Goal: Task Accomplishment & Management: Manage account settings

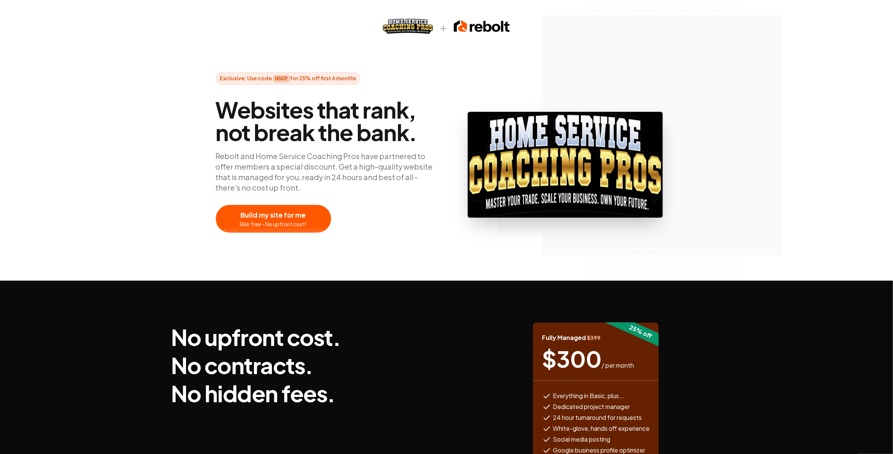
click at [530, 308] on div "No upfront cost. No contracts. No hidden fees. 25 % off Fully Managed $ 399 $ 3…" at bounding box center [446, 420] width 563 height 279
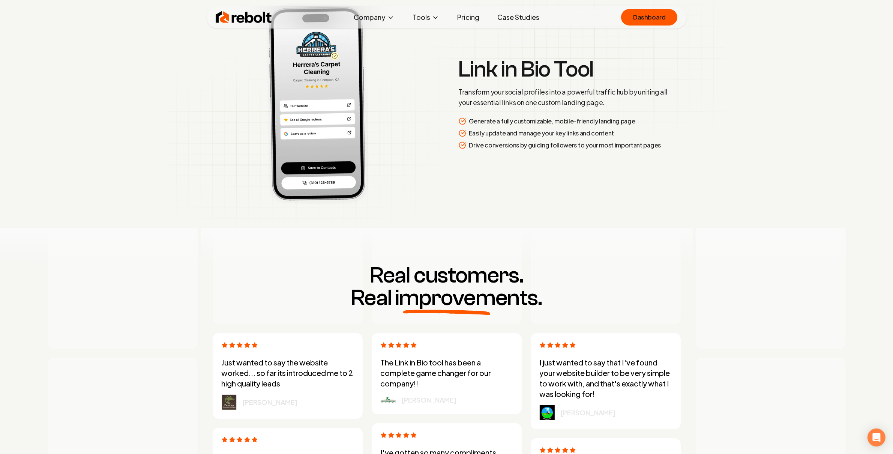
scroll to position [2081, 0]
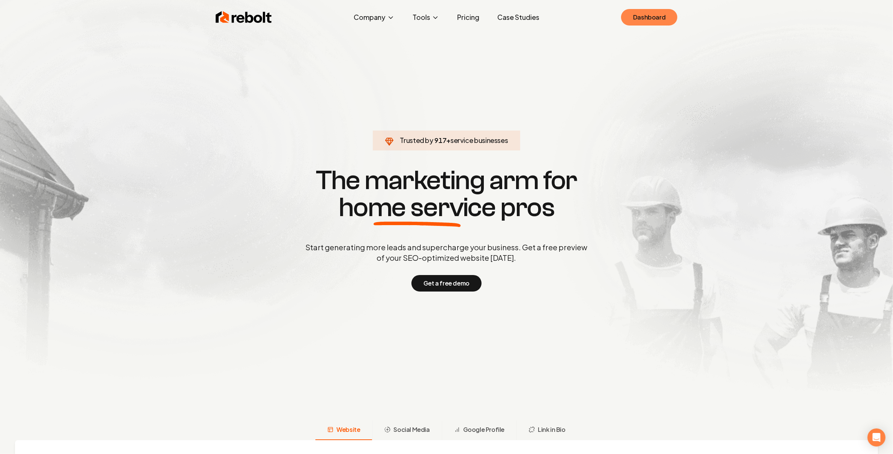
click at [656, 13] on link "Dashboard" at bounding box center [649, 17] width 56 height 17
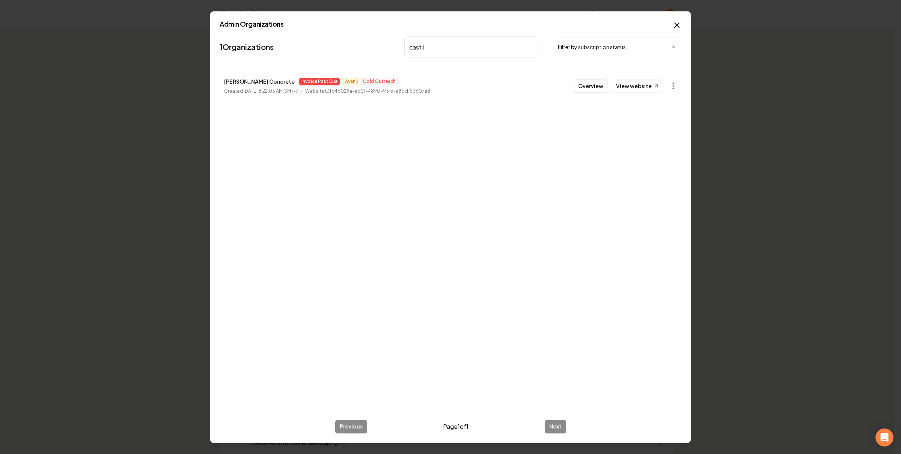
click at [669, 86] on body "Organization Rebolt Site Builder 2620 companies Add New Business Logo Company N…" at bounding box center [446, 227] width 893 height 454
click at [657, 153] on link "View in Stripe" at bounding box center [654, 151] width 48 height 12
click at [471, 47] on div at bounding box center [450, 227] width 901 height 454
click at [468, 51] on input "castil" at bounding box center [471, 46] width 134 height 21
click at [672, 86] on body "Organization Rebolt Site Builder 2620 companies Add New Business Logo Company N…" at bounding box center [446, 227] width 893 height 454
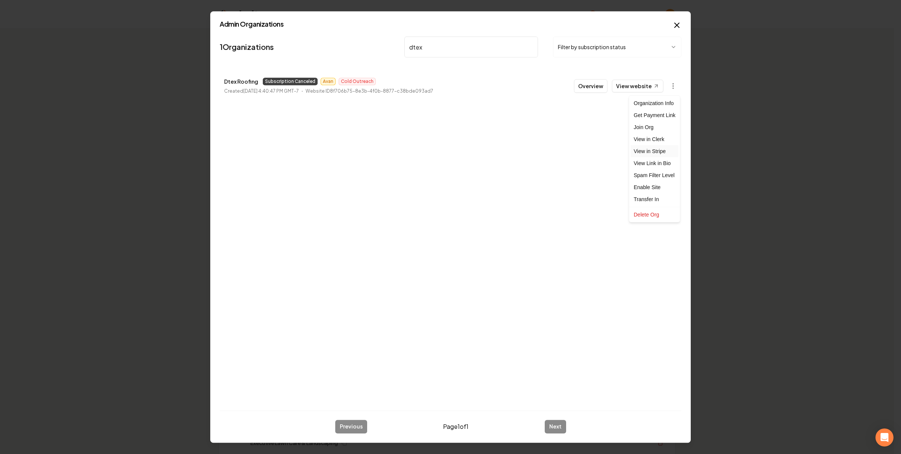
click at [668, 148] on link "View in Stripe" at bounding box center [654, 151] width 48 height 12
click at [456, 44] on input "dtex" at bounding box center [471, 46] width 134 height 21
type input "chase"
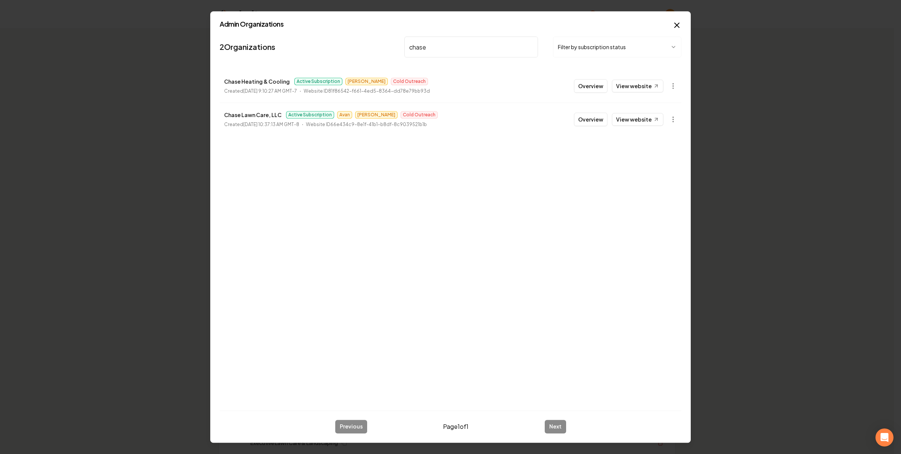
click at [586, 89] on button "Overview" at bounding box center [590, 86] width 33 height 14
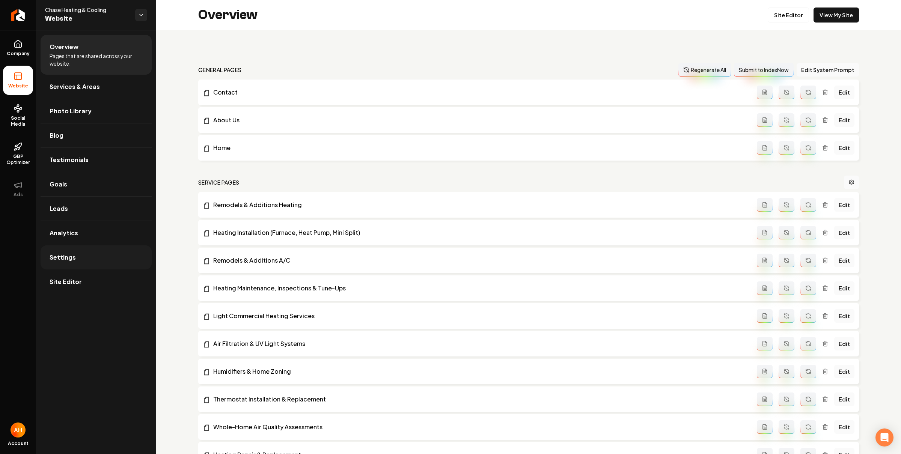
click at [68, 252] on link "Settings" at bounding box center [96, 257] width 111 height 24
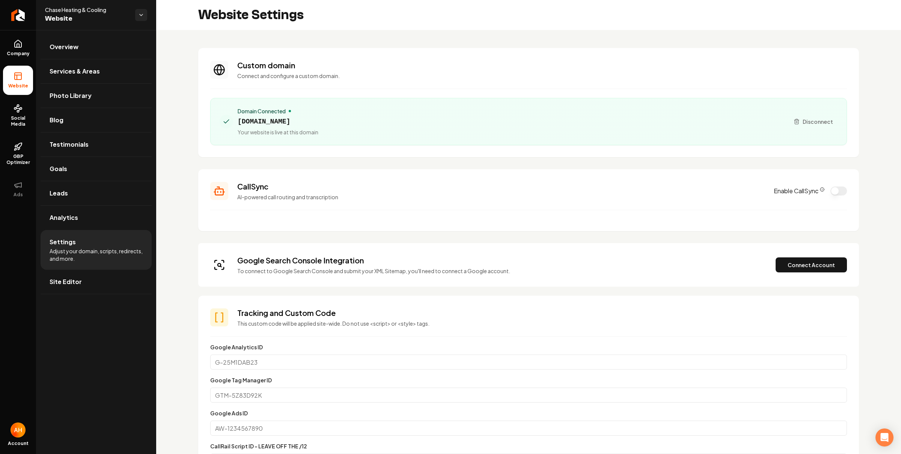
scroll to position [101, 0]
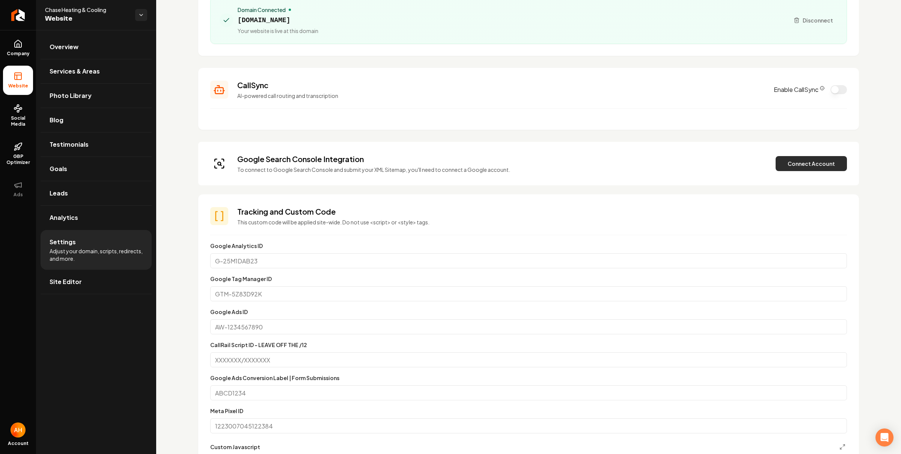
click at [822, 163] on button "Connect Account" at bounding box center [810, 163] width 71 height 15
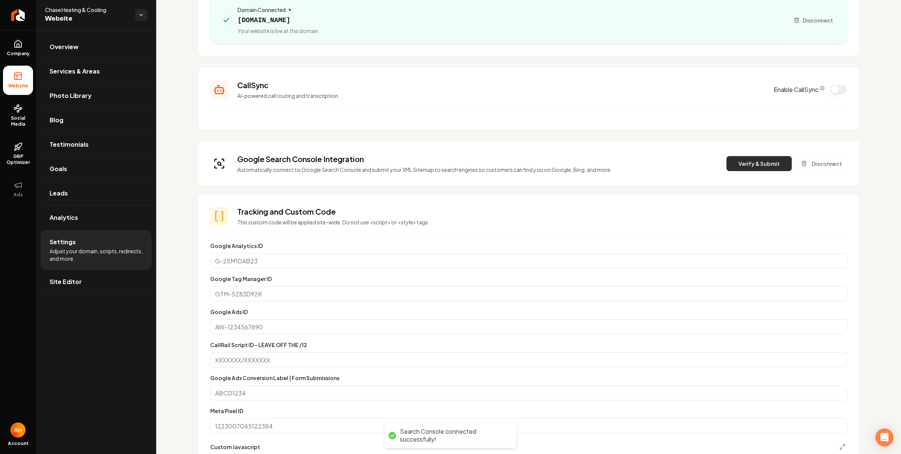
click at [756, 157] on button "Verify & Submit" at bounding box center [758, 163] width 65 height 15
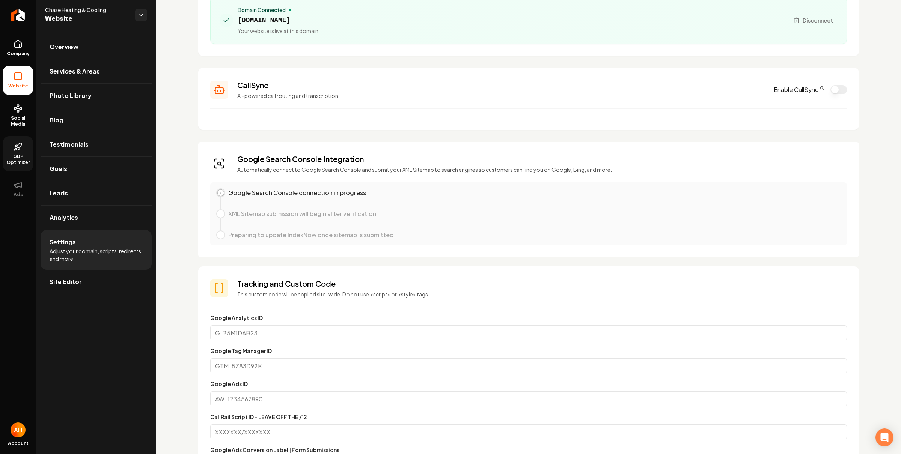
scroll to position [0, 0]
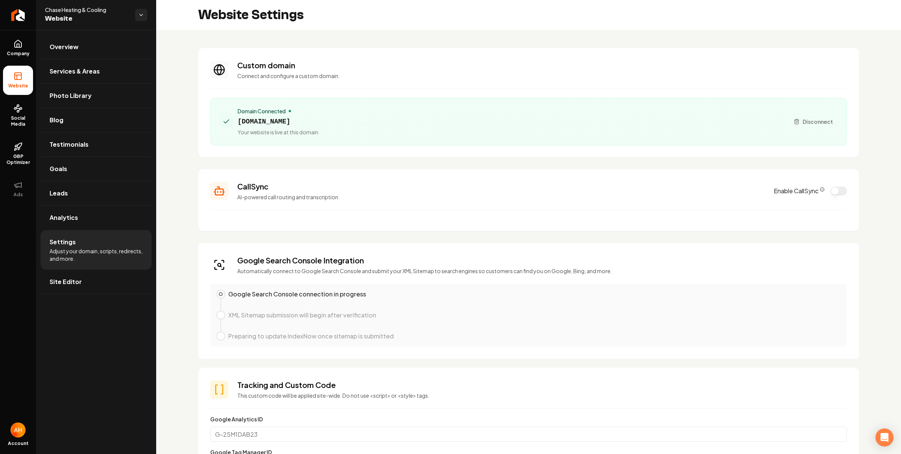
click at [514, 72] on p "Connect and configure a custom domain." at bounding box center [541, 76] width 609 height 8
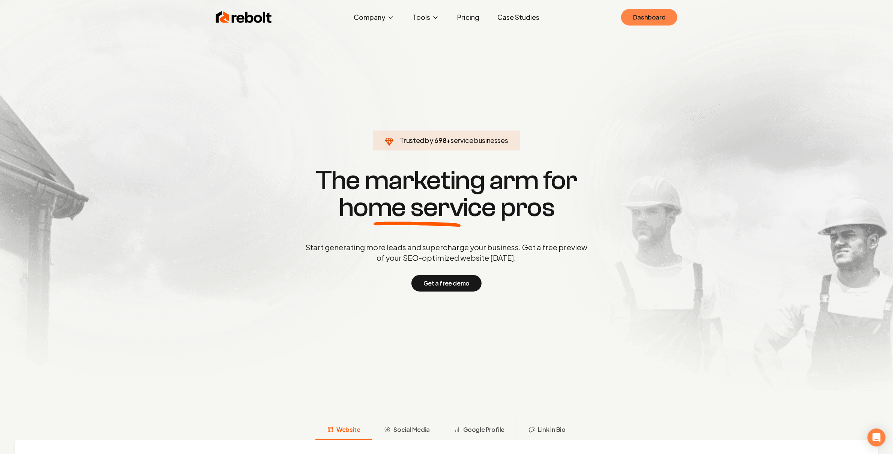
click at [644, 19] on link "Dashboard" at bounding box center [649, 17] width 56 height 17
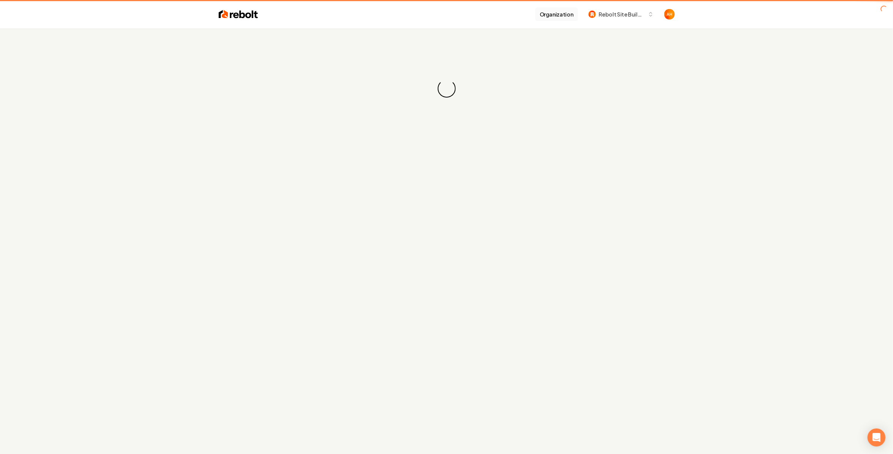
click at [547, 18] on button "Organization" at bounding box center [556, 15] width 43 height 14
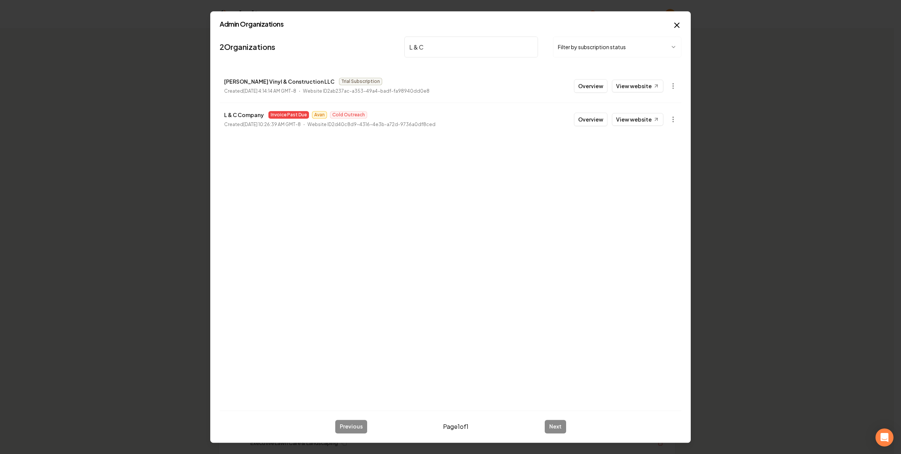
click at [658, 95] on li "Wilson Vinyl & Construction LLC Trial Subscription Created February 20, 2025, 4…" at bounding box center [451, 85] width 462 height 33
click at [675, 119] on body "Organization Rebolt Site Builder 2621 companies Add New Business Logo Company N…" at bounding box center [446, 227] width 893 height 454
click at [656, 185] on link "View in Stripe" at bounding box center [654, 185] width 48 height 12
click at [401, 47] on nav "2 Organizations L & C Filter by subscription status" at bounding box center [451, 49] width 462 height 33
click at [446, 42] on input "L & C" at bounding box center [471, 46] width 134 height 21
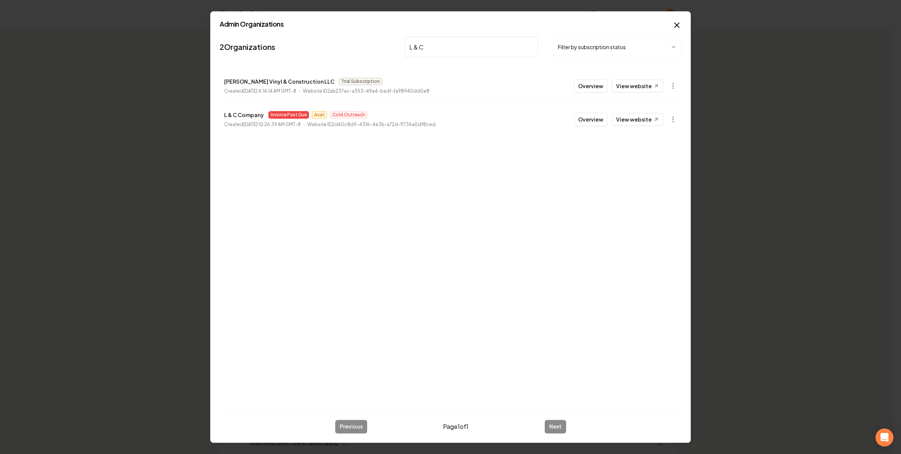
click at [446, 43] on input "L & C" at bounding box center [471, 46] width 134 height 21
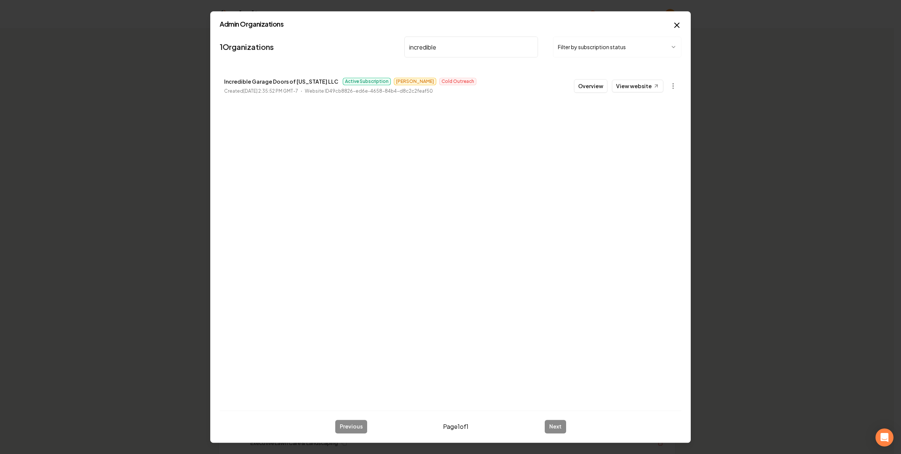
click at [434, 48] on input "incredible" at bounding box center [471, 46] width 134 height 21
paste input "Willingham"
click at [646, 89] on link "View website" at bounding box center [637, 86] width 51 height 13
click at [462, 48] on input "Willingham" at bounding box center [471, 46] width 134 height 21
click at [442, 48] on input "brentwoo" at bounding box center [471, 46] width 134 height 21
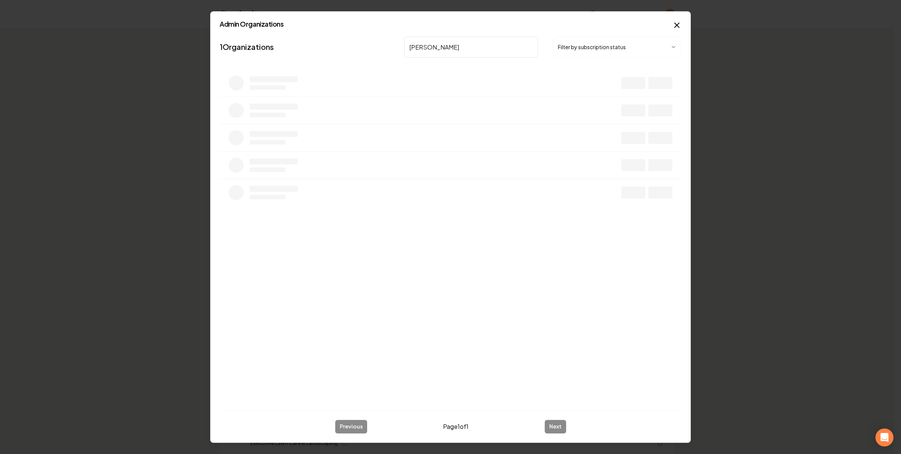
type input "richard"
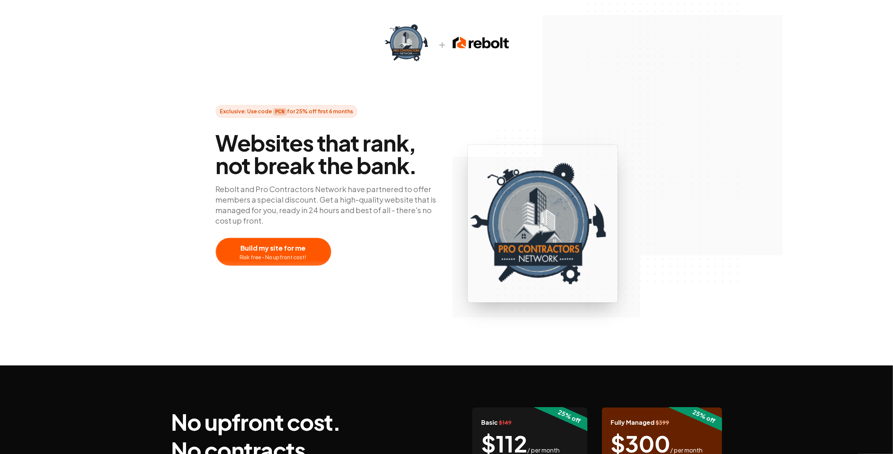
scroll to position [205, 0]
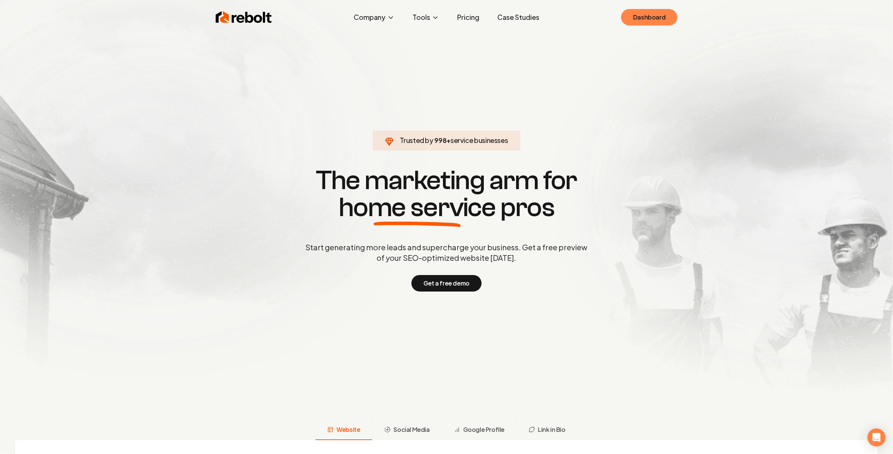
click at [657, 23] on link "Dashboard" at bounding box center [649, 17] width 56 height 17
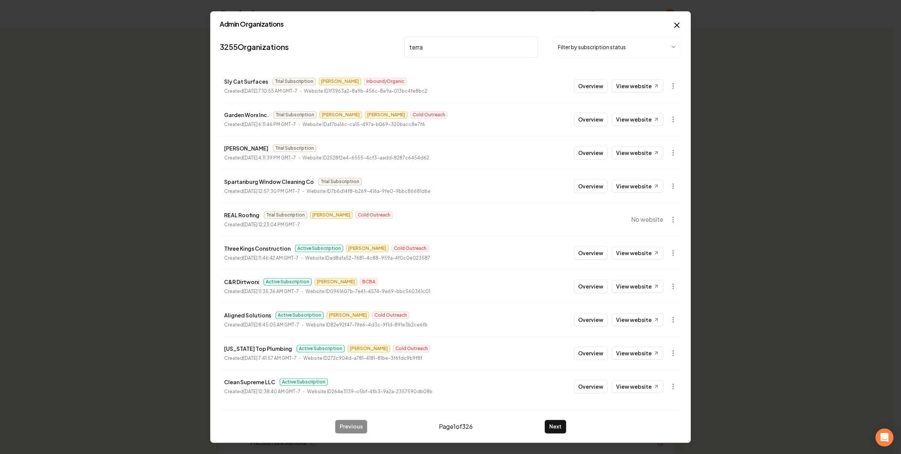
type input "terra"
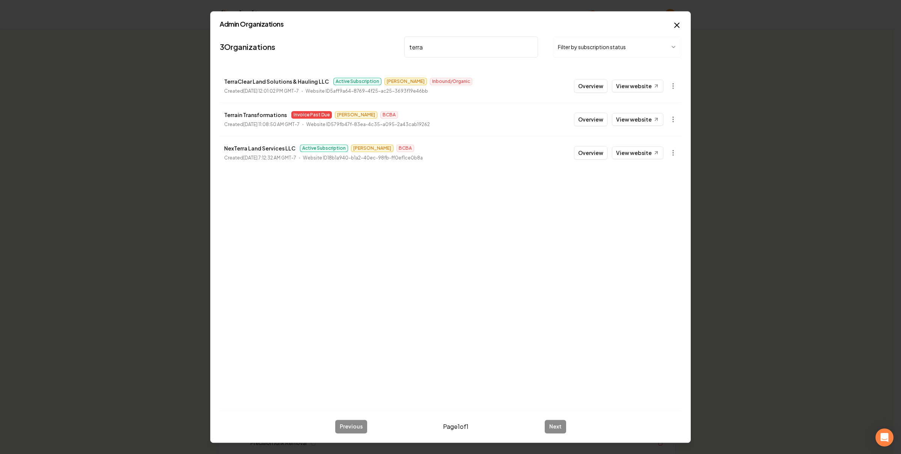
click at [599, 89] on button "Overview" at bounding box center [590, 86] width 33 height 14
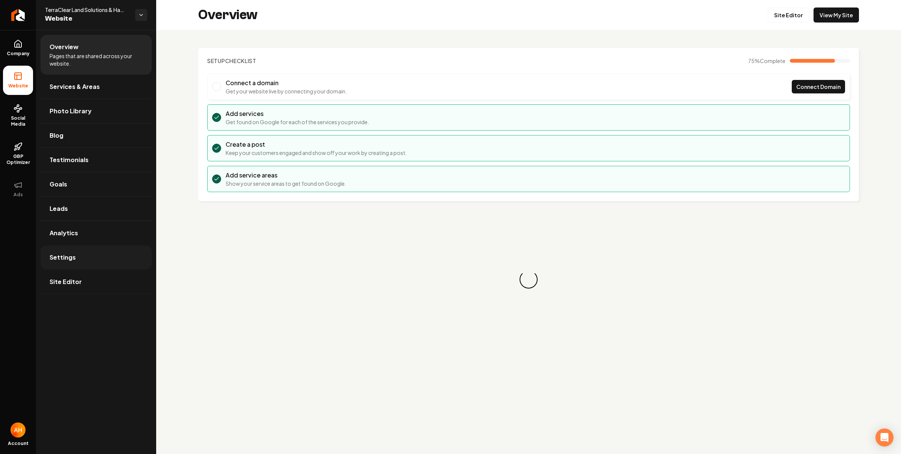
click at [115, 256] on link "Settings" at bounding box center [96, 257] width 111 height 24
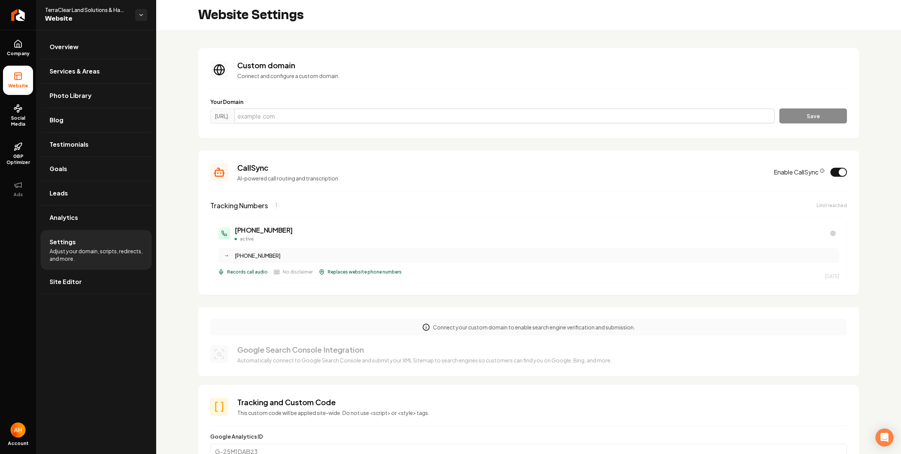
click at [344, 122] on input "Main content area" at bounding box center [504, 115] width 540 height 15
paste input "terraclearlandsolutions.com"
type input "terraclearlandsolutions.com"
click at [784, 113] on button "Save" at bounding box center [813, 115] width 68 height 15
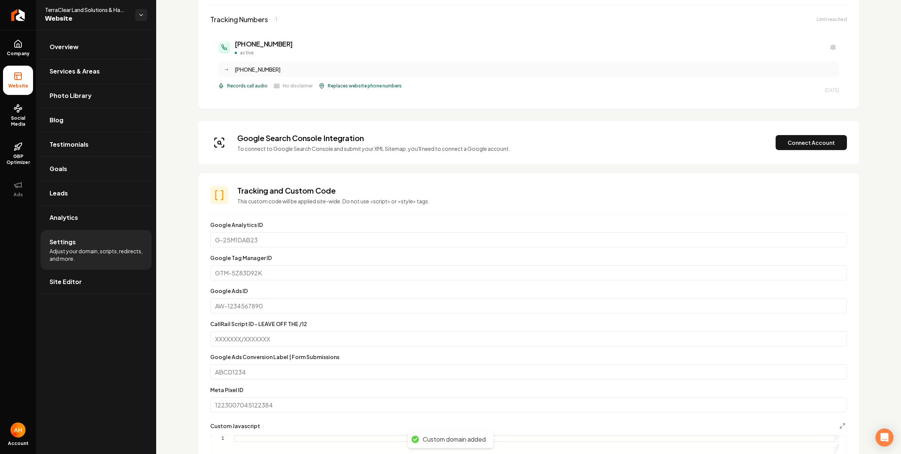
scroll to position [199, 0]
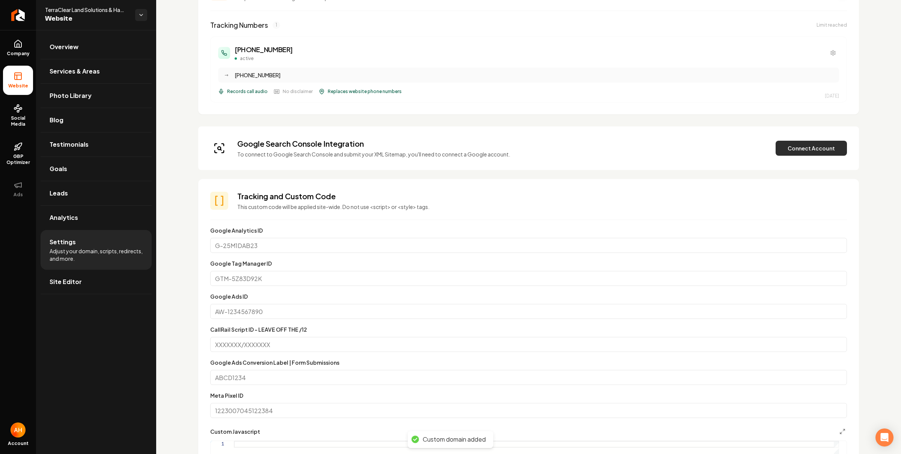
click at [788, 155] on button "Connect Account" at bounding box center [810, 148] width 71 height 15
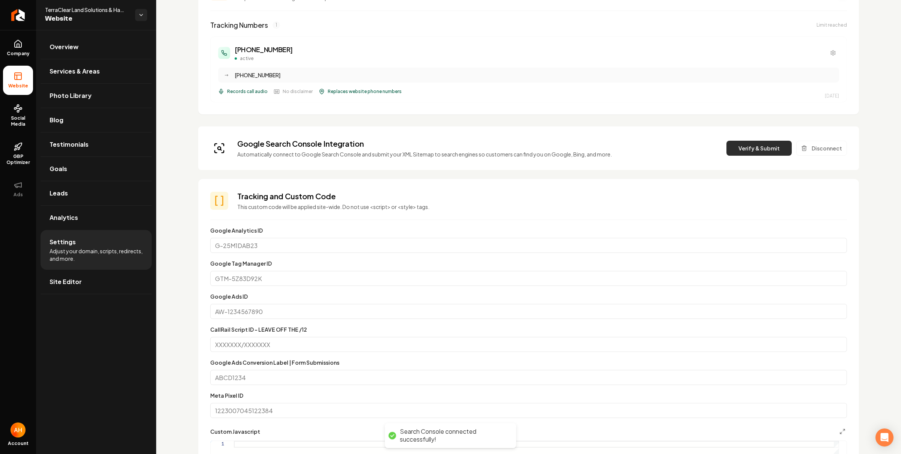
click at [763, 155] on button "Verify & Submit" at bounding box center [758, 148] width 65 height 15
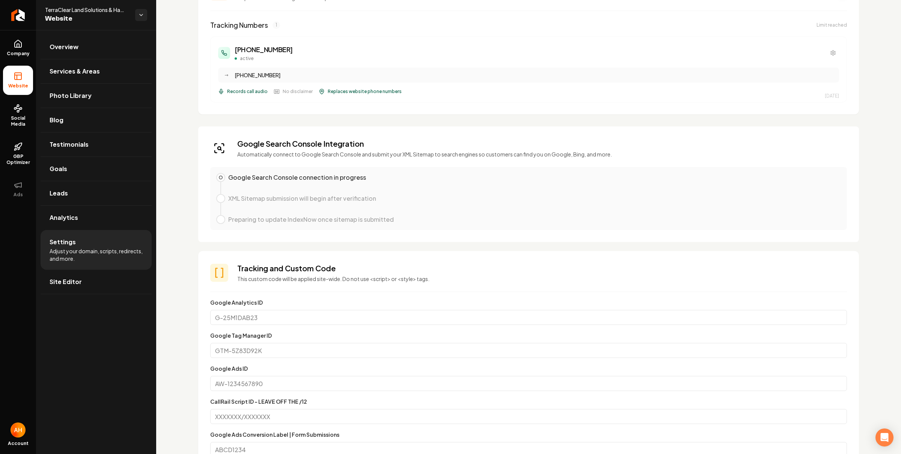
scroll to position [0, 0]
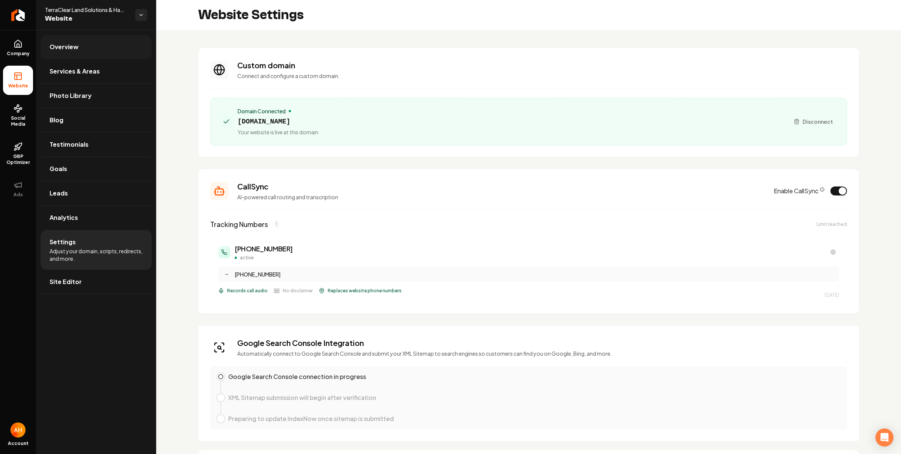
click at [107, 50] on link "Overview" at bounding box center [96, 47] width 111 height 24
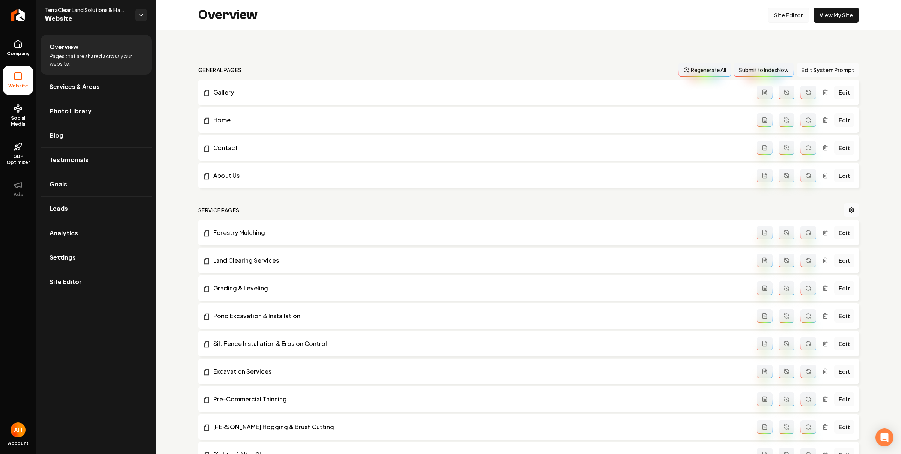
click at [785, 11] on link "Site Editor" at bounding box center [787, 15] width 41 height 15
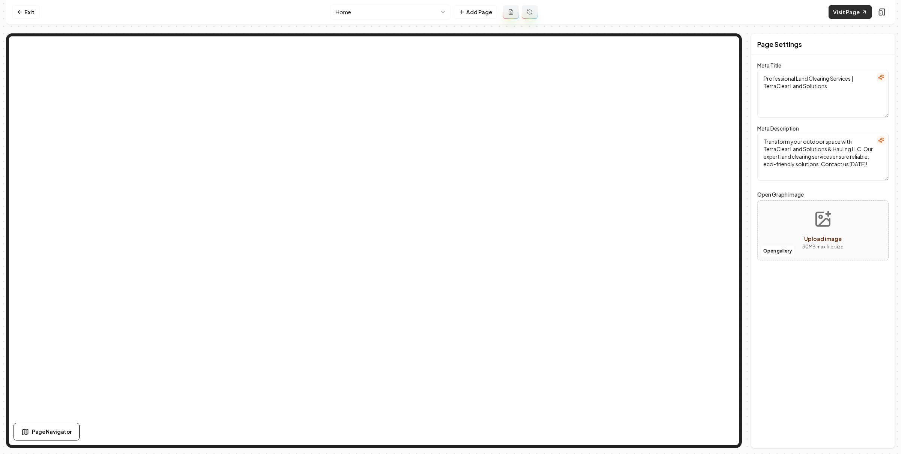
click at [835, 10] on link "Visit Page" at bounding box center [849, 12] width 43 height 14
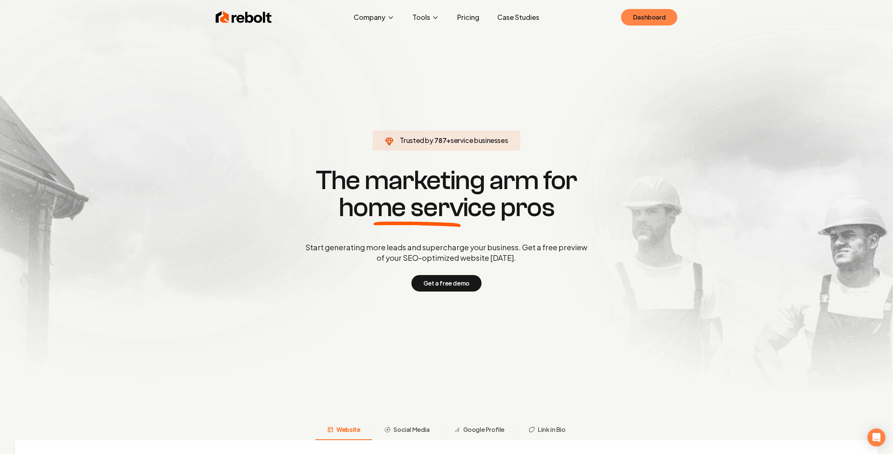
click at [649, 12] on link "Dashboard" at bounding box center [649, 17] width 56 height 17
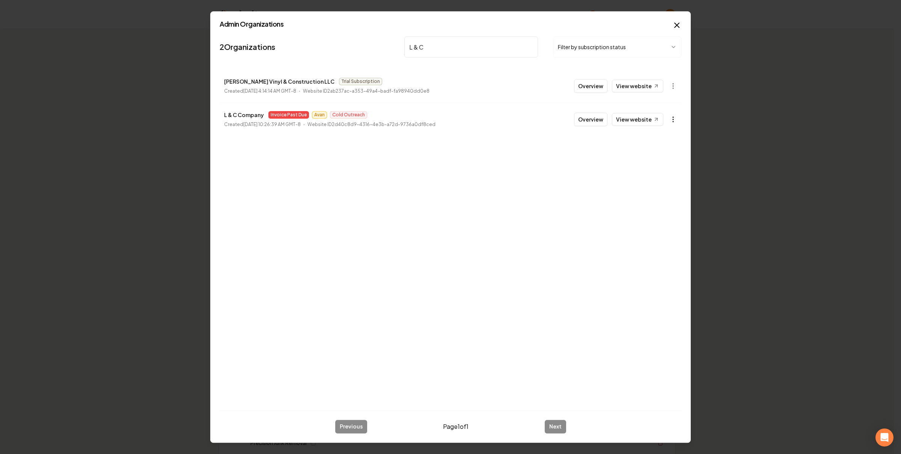
click at [671, 121] on body "Organization Rebolt Site Builder 2621 companies Add New Business Logo Company N…" at bounding box center [446, 227] width 893 height 454
click at [654, 182] on link "View in Stripe" at bounding box center [654, 185] width 48 height 12
click at [425, 51] on input "L & C" at bounding box center [471, 46] width 134 height 21
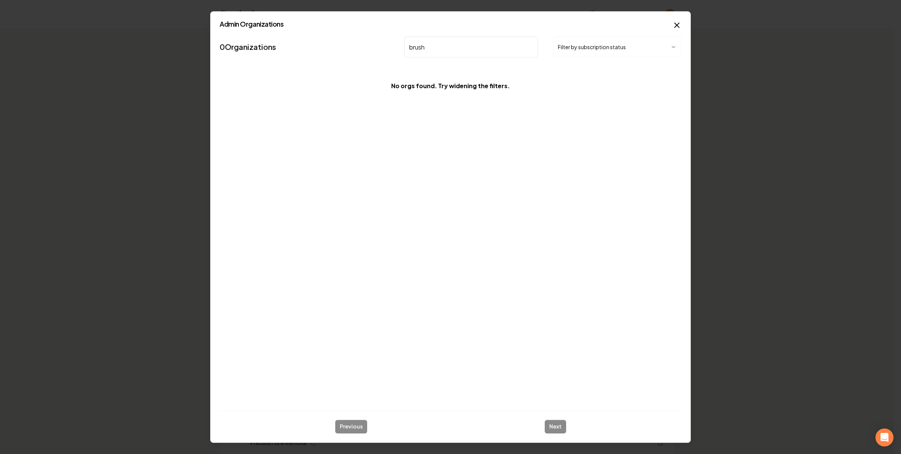
type input "brush"
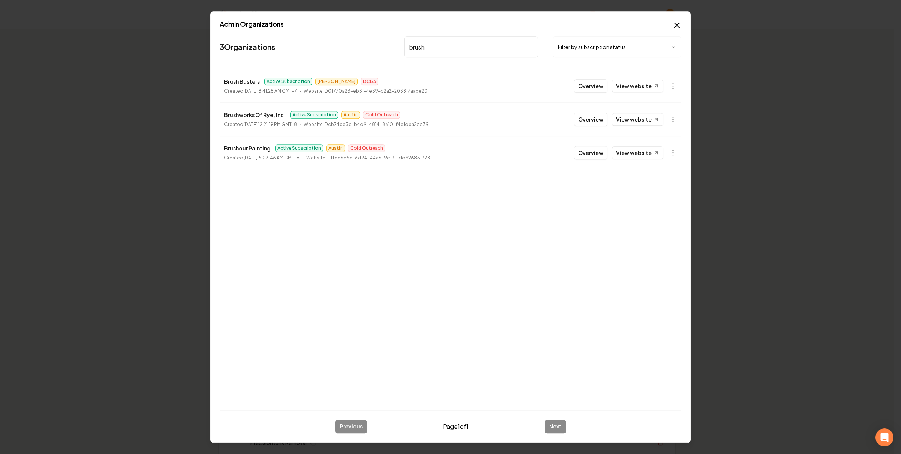
click at [594, 90] on button "Overview" at bounding box center [590, 86] width 33 height 14
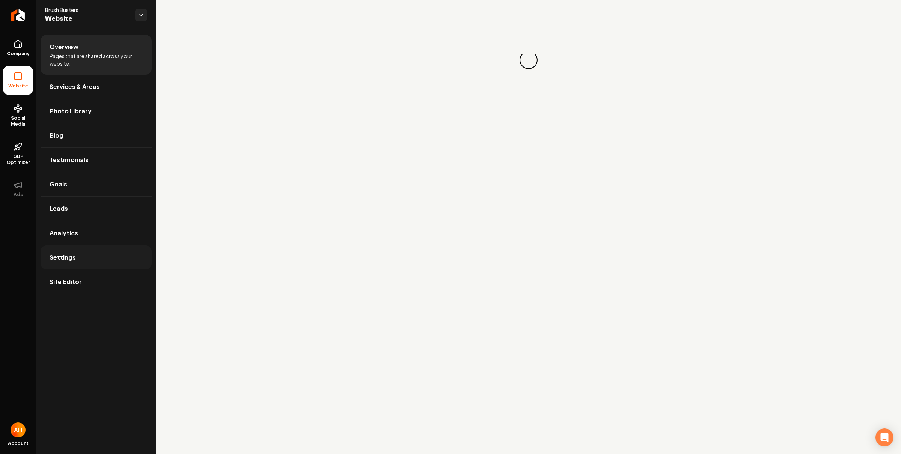
click at [113, 261] on link "Settings" at bounding box center [96, 257] width 111 height 24
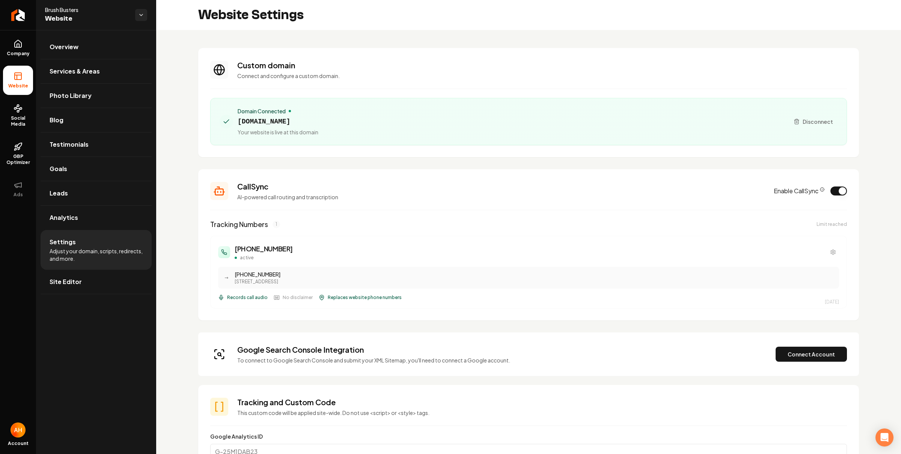
click at [293, 120] on span "brushbusterswi.com" at bounding box center [278, 121] width 81 height 11
copy span "brushbusterswi.com"
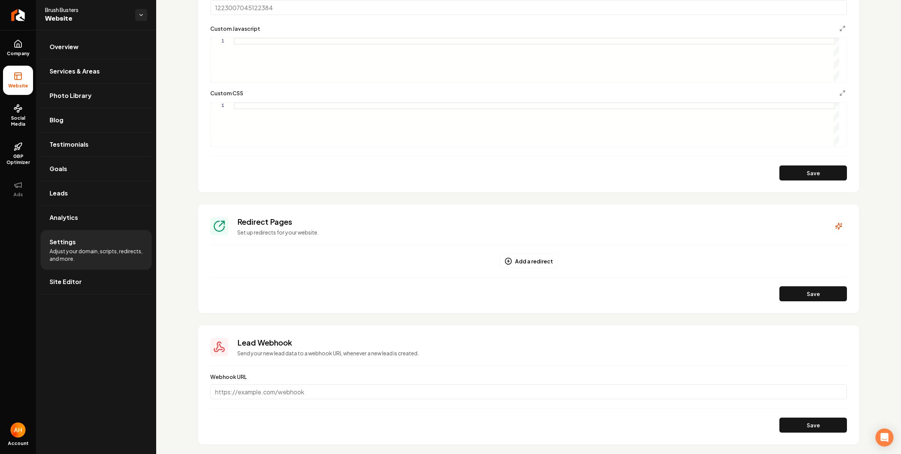
scroll to position [630, 0]
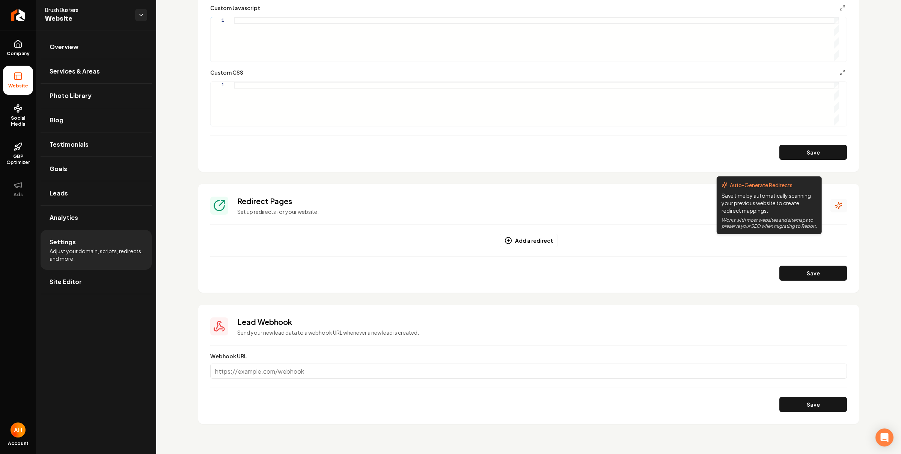
click at [832, 208] on button "Main content area" at bounding box center [838, 206] width 17 height 14
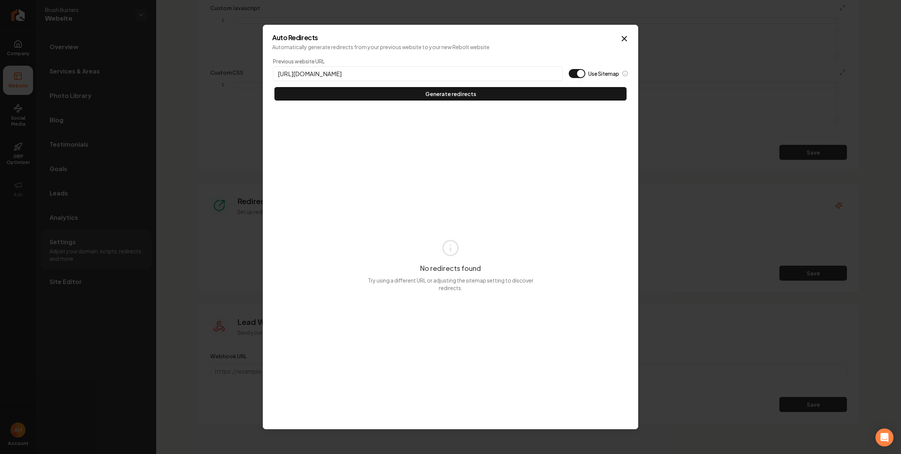
type input "https://brushbusterswi.com"
type button "on"
click at [568, 69] on button "Use Sitemap" at bounding box center [576, 73] width 17 height 9
click at [274, 87] on button "Generate redirects" at bounding box center [450, 94] width 352 height 14
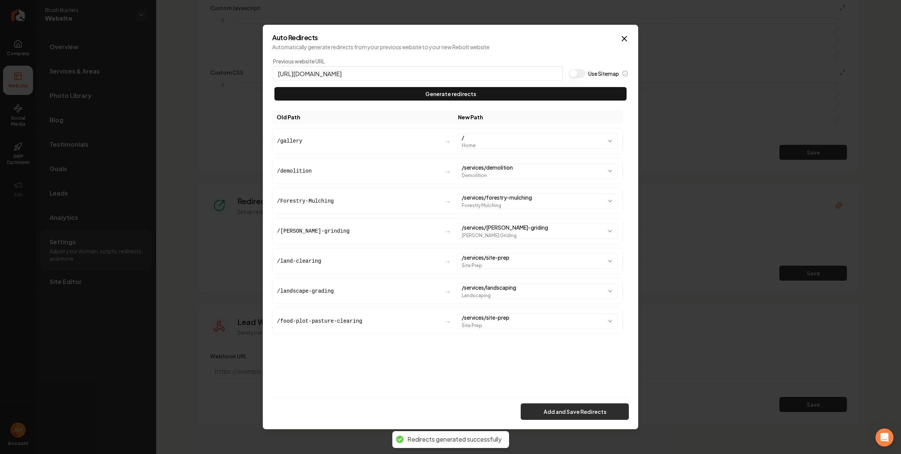
click at [583, 416] on button "Add and Save Redirects" at bounding box center [574, 411] width 108 height 17
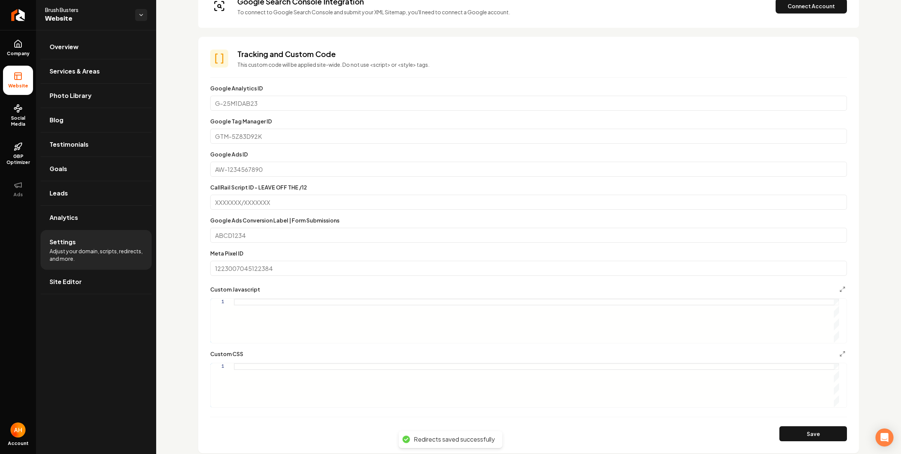
scroll to position [164, 0]
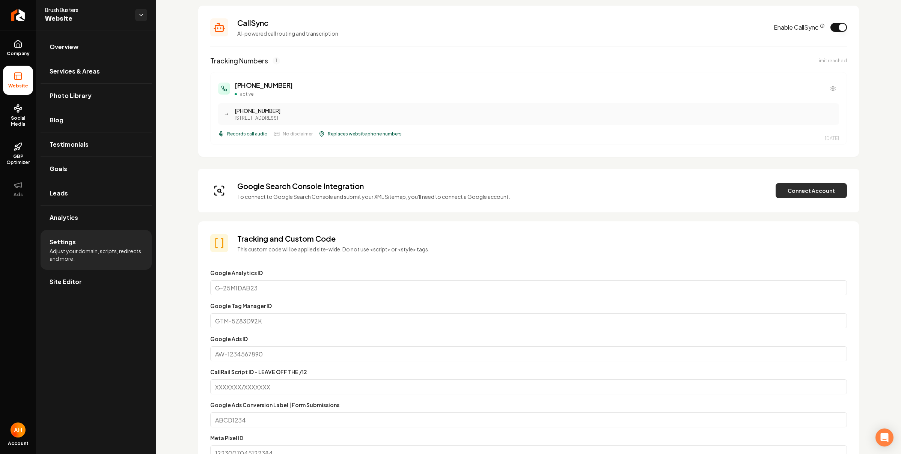
click at [794, 197] on button "Connect Account" at bounding box center [810, 190] width 71 height 15
